Goal: Navigation & Orientation: Find specific page/section

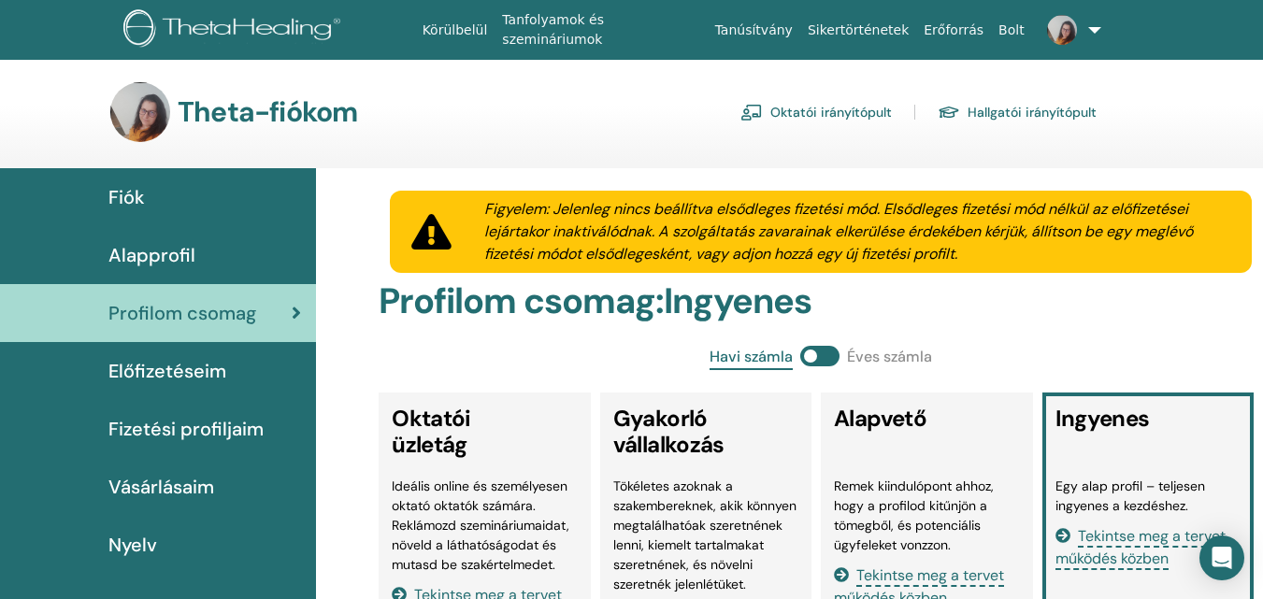
click at [205, 427] on font "Fizetési profiljaim" at bounding box center [185, 429] width 155 height 24
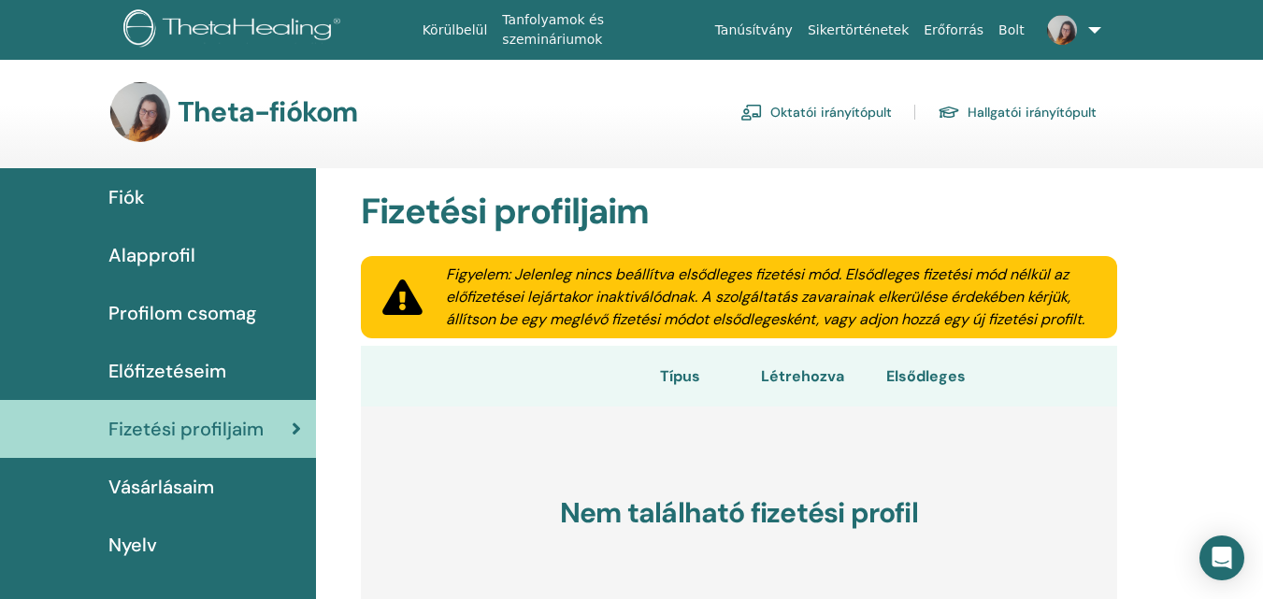
click at [163, 488] on font "Vásárlásaim" at bounding box center [161, 487] width 106 height 24
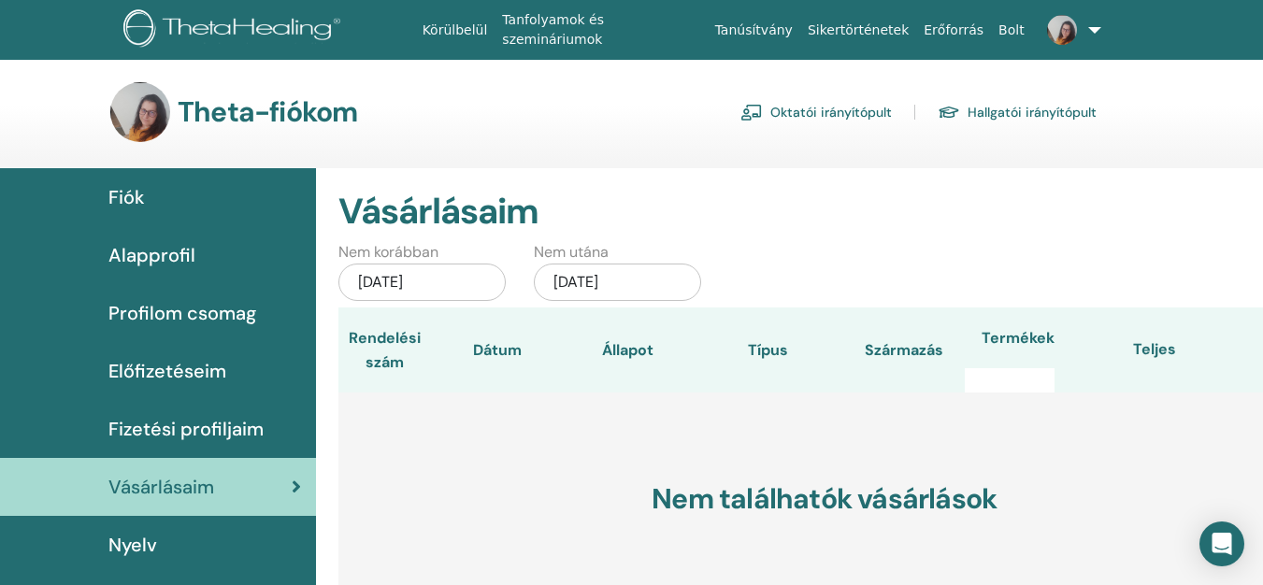
click at [123, 200] on font "Fiók" at bounding box center [126, 197] width 36 height 24
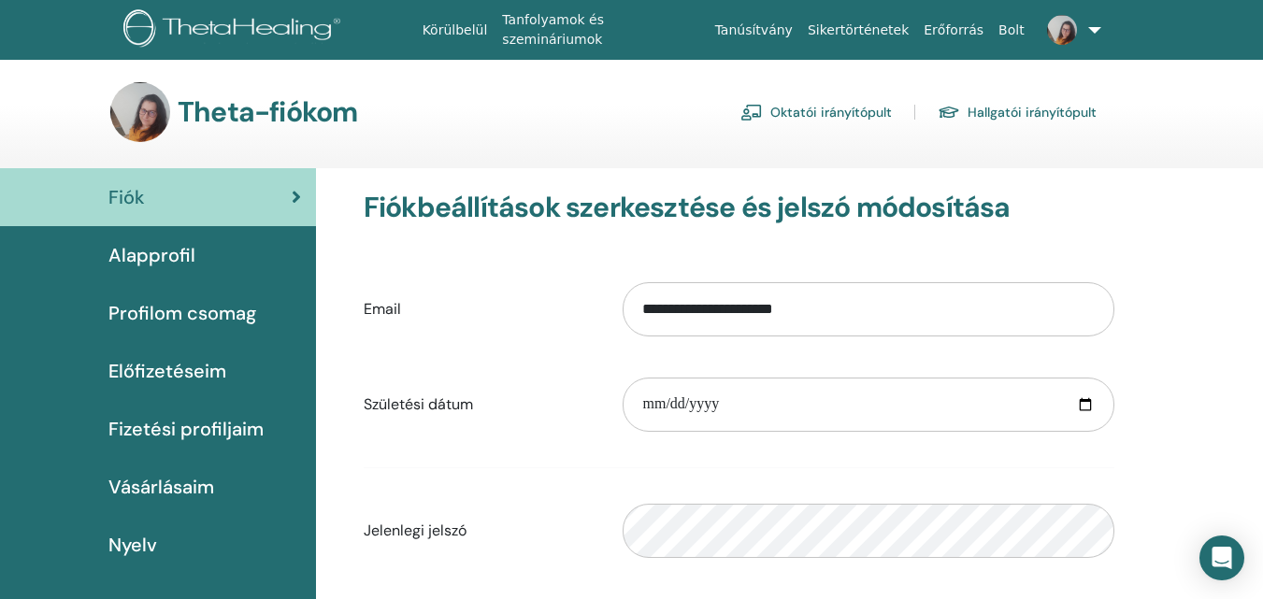
click at [301, 191] on link "Fiók" at bounding box center [158, 197] width 316 height 58
click at [287, 202] on div "Fiók" at bounding box center [158, 197] width 286 height 28
click at [815, 105] on font "Oktatói irányítópult" at bounding box center [832, 113] width 122 height 17
